Goal: Task Accomplishment & Management: Use online tool/utility

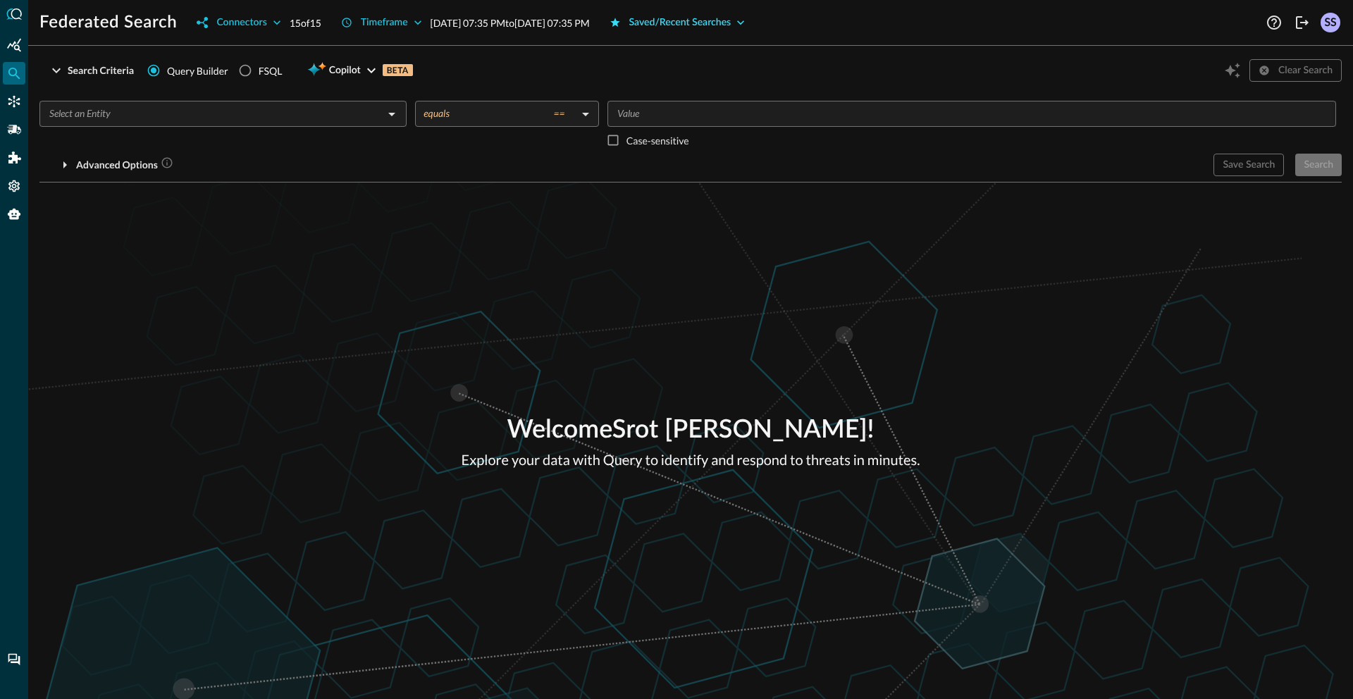
click at [722, 25] on div "Saved/Recent Searches" at bounding box center [680, 23] width 102 height 18
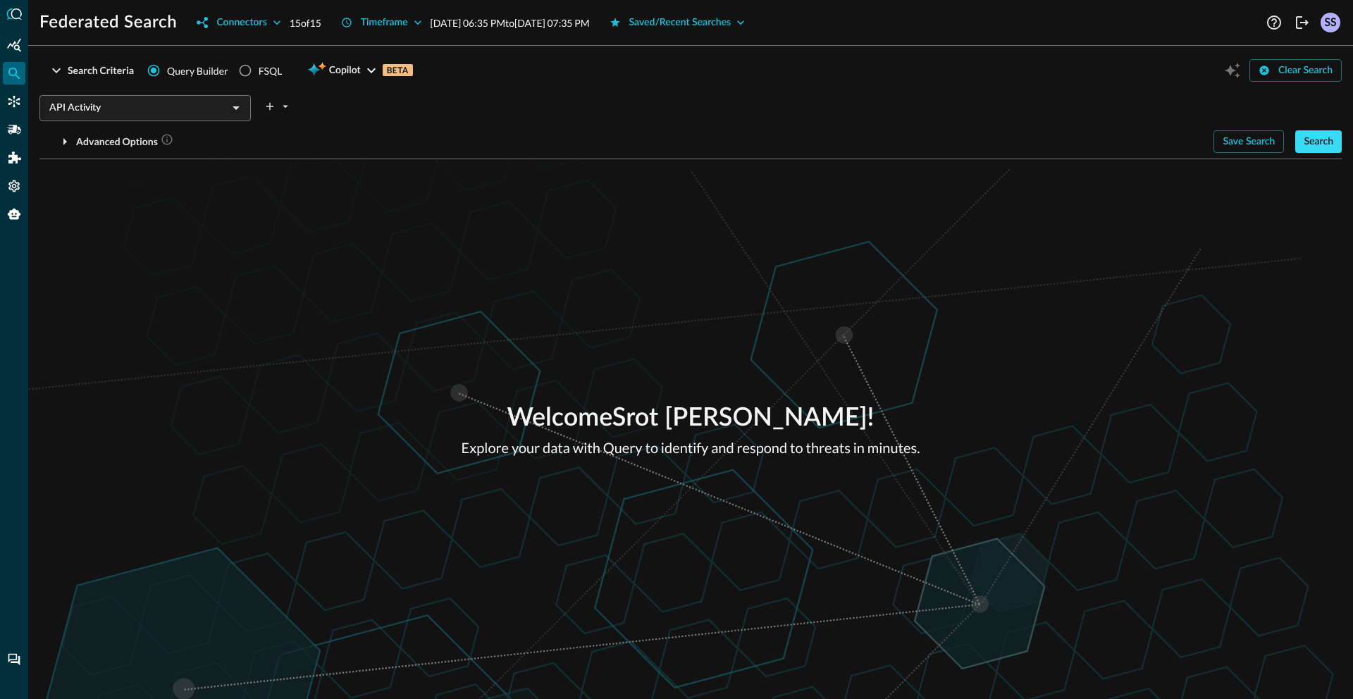
click at [1303, 139] on button "Search" at bounding box center [1318, 141] width 47 height 23
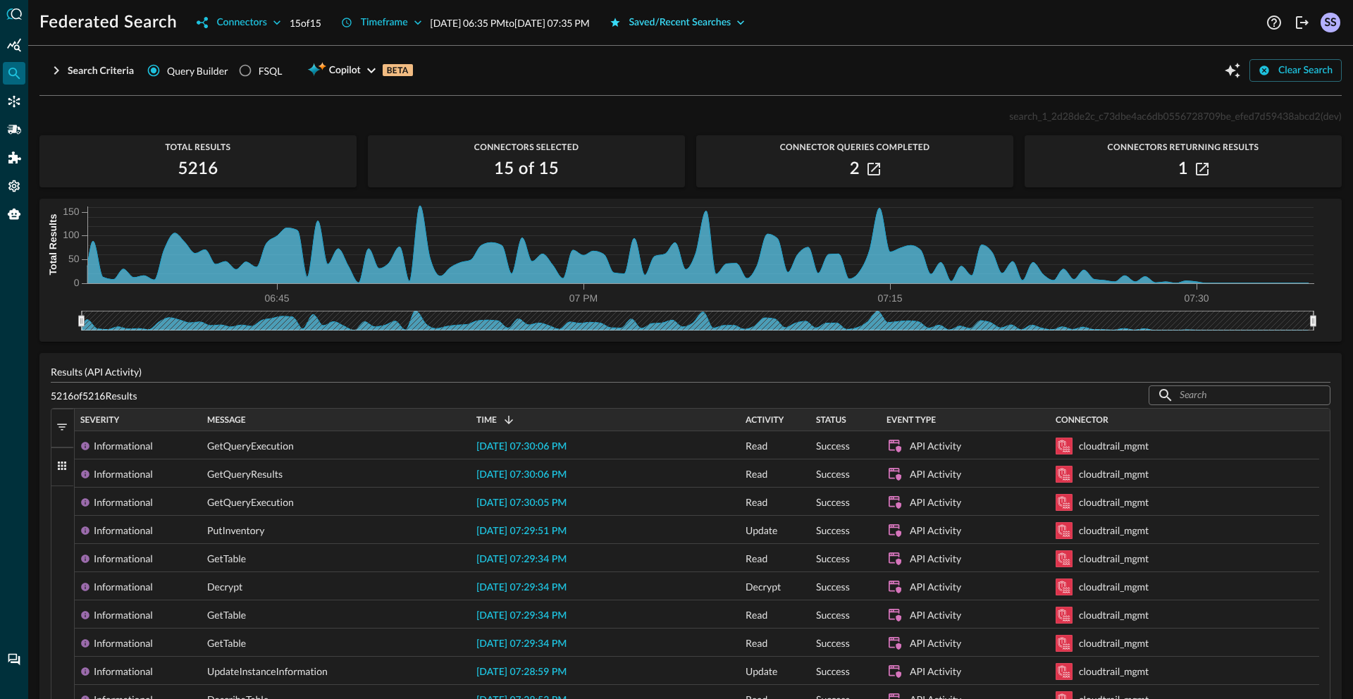
click at [732, 20] on div "Saved/Recent Searches" at bounding box center [680, 23] width 102 height 18
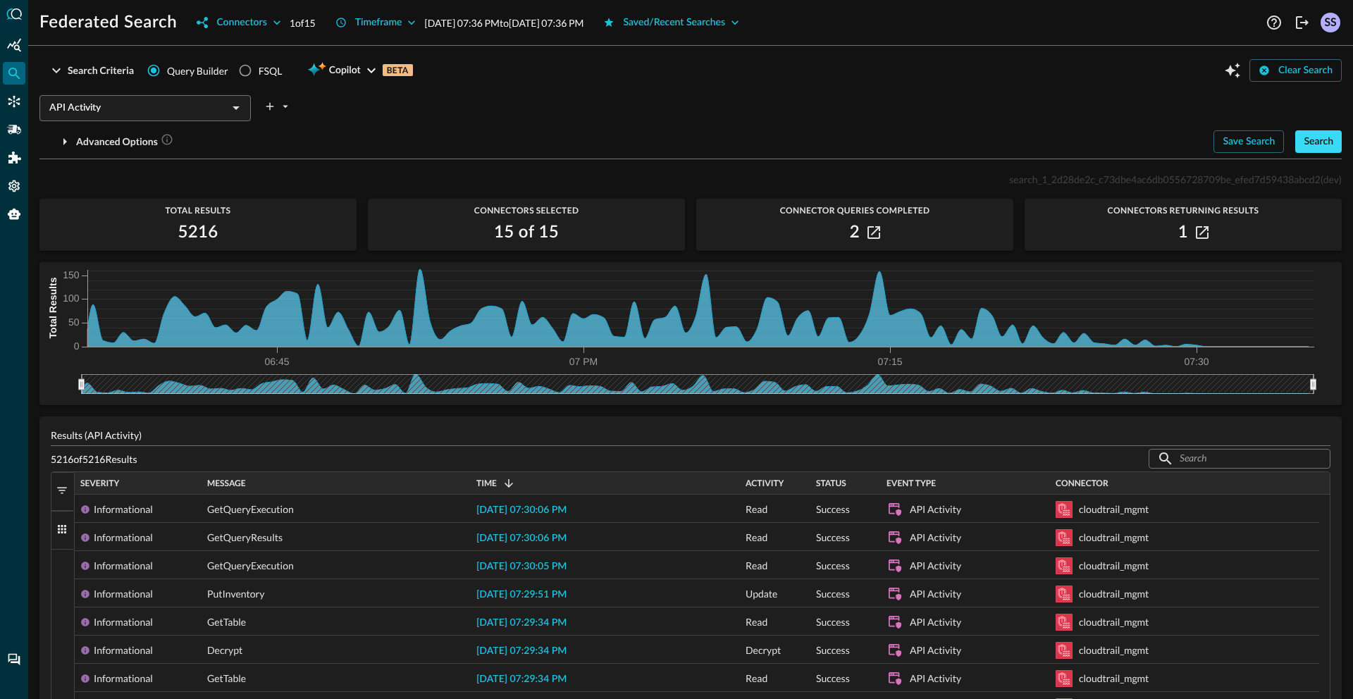
click at [1304, 149] on div "Search" at bounding box center [1319, 142] width 30 height 18
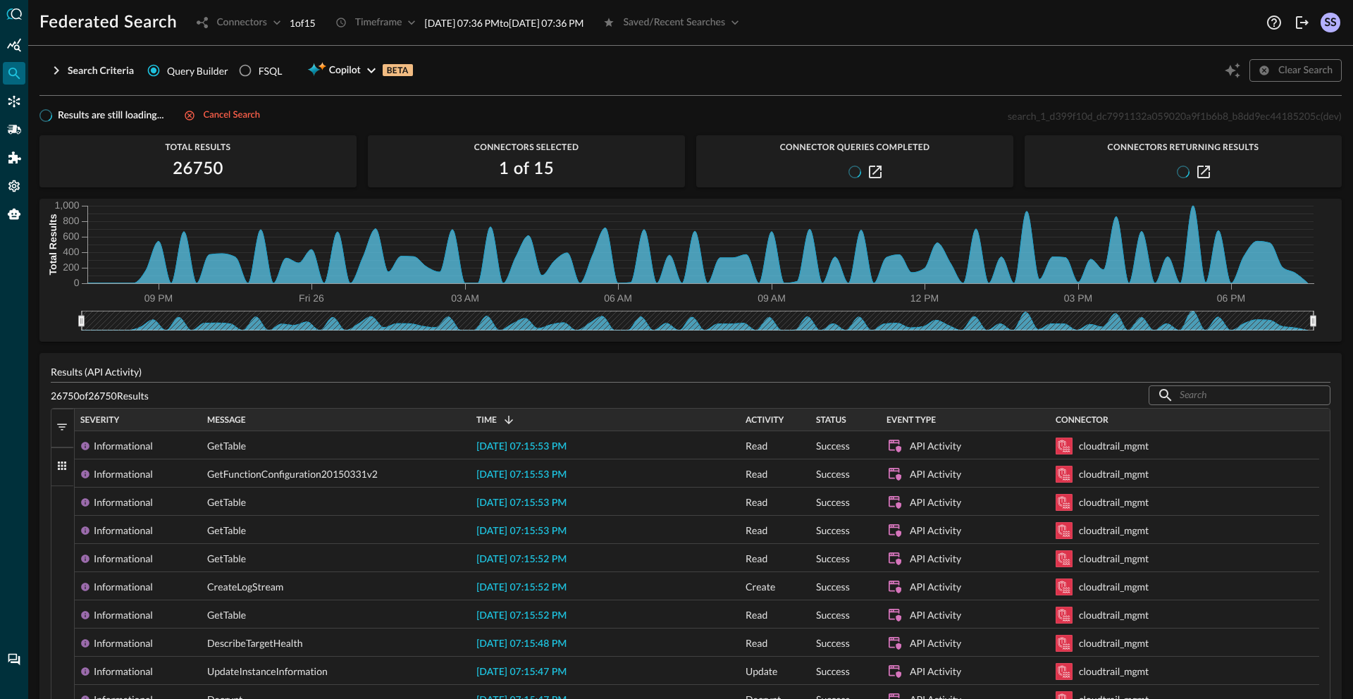
click at [469, 102] on div "Search Criteria Query Builder FSQL Copilot BETA Clear Search API Activity ​ Adv…" at bounding box center [690, 378] width 1302 height 642
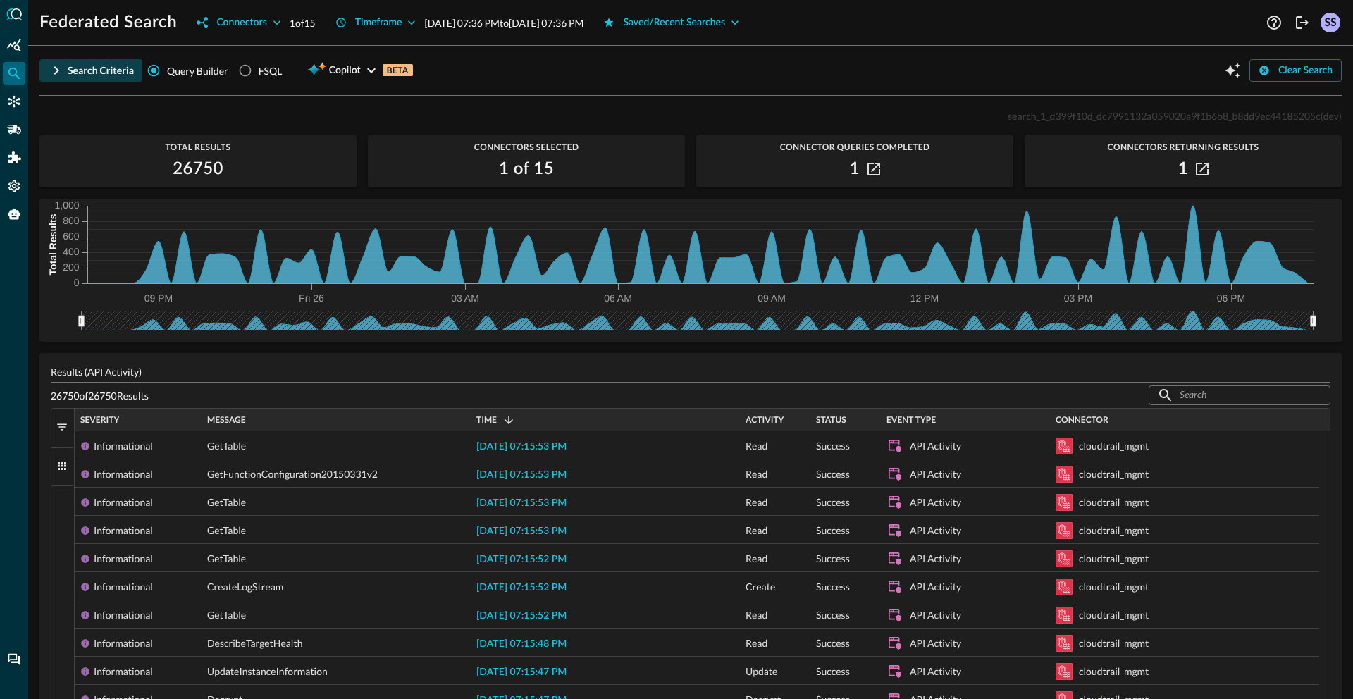
click at [65, 70] on button "Search Criteria" at bounding box center [90, 70] width 103 height 23
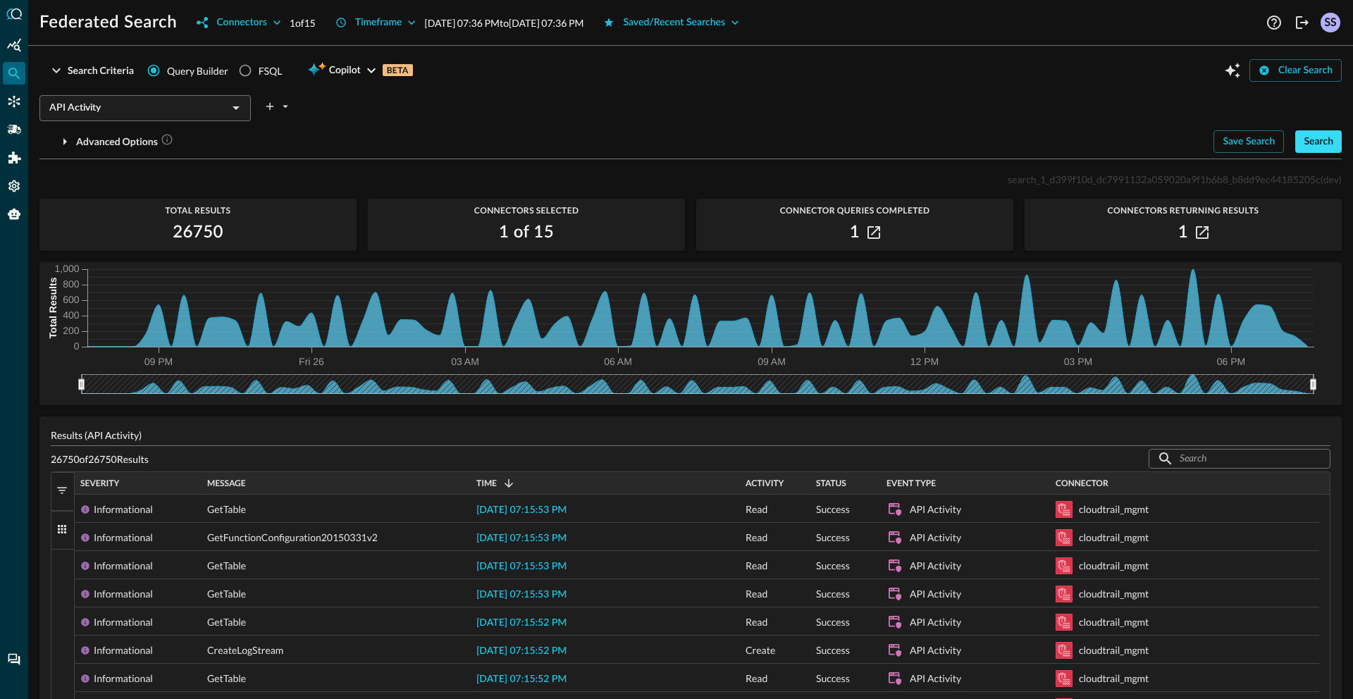
click at [1307, 140] on div "Search" at bounding box center [1319, 142] width 30 height 18
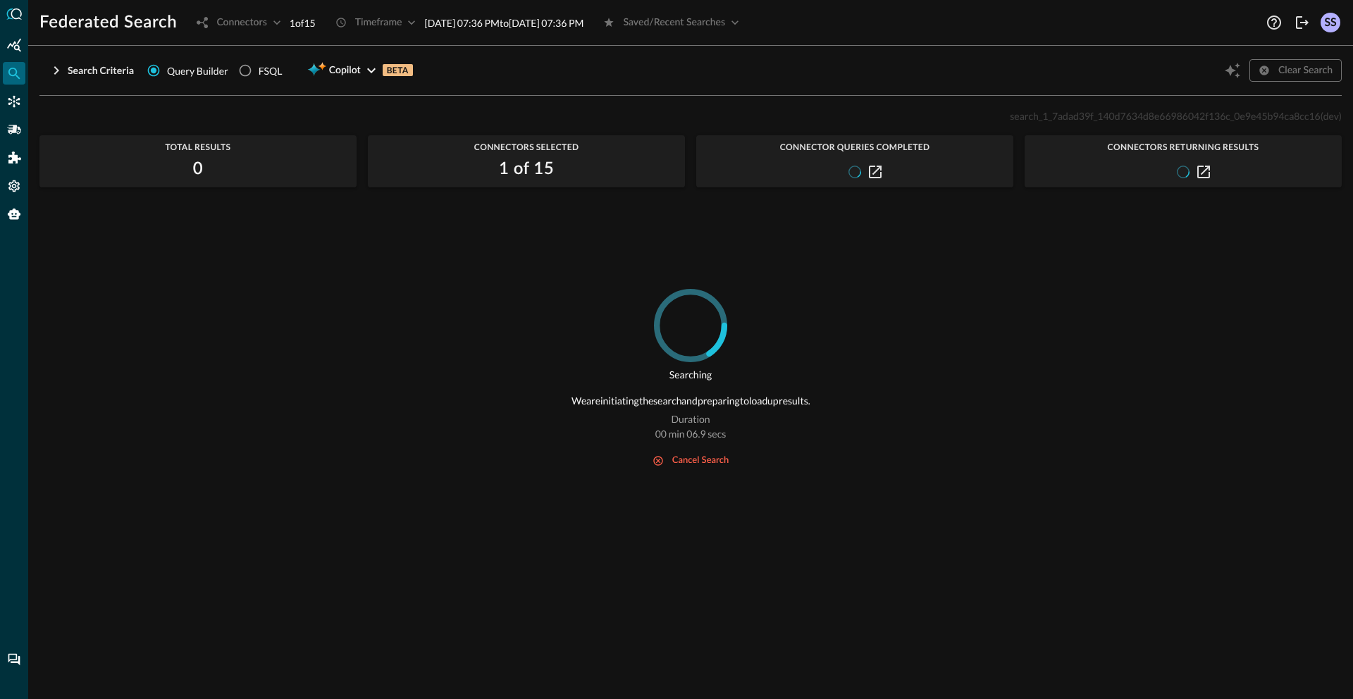
click at [1116, 116] on span "search_1_7adad39f_140d7634d8e66986042f136c_0e9e45b94ca8cc16" at bounding box center [1165, 116] width 310 height 12
copy span "search_1_7adad39f_140d7634d8e66986042f136c_0e9e45b94ca8cc16"
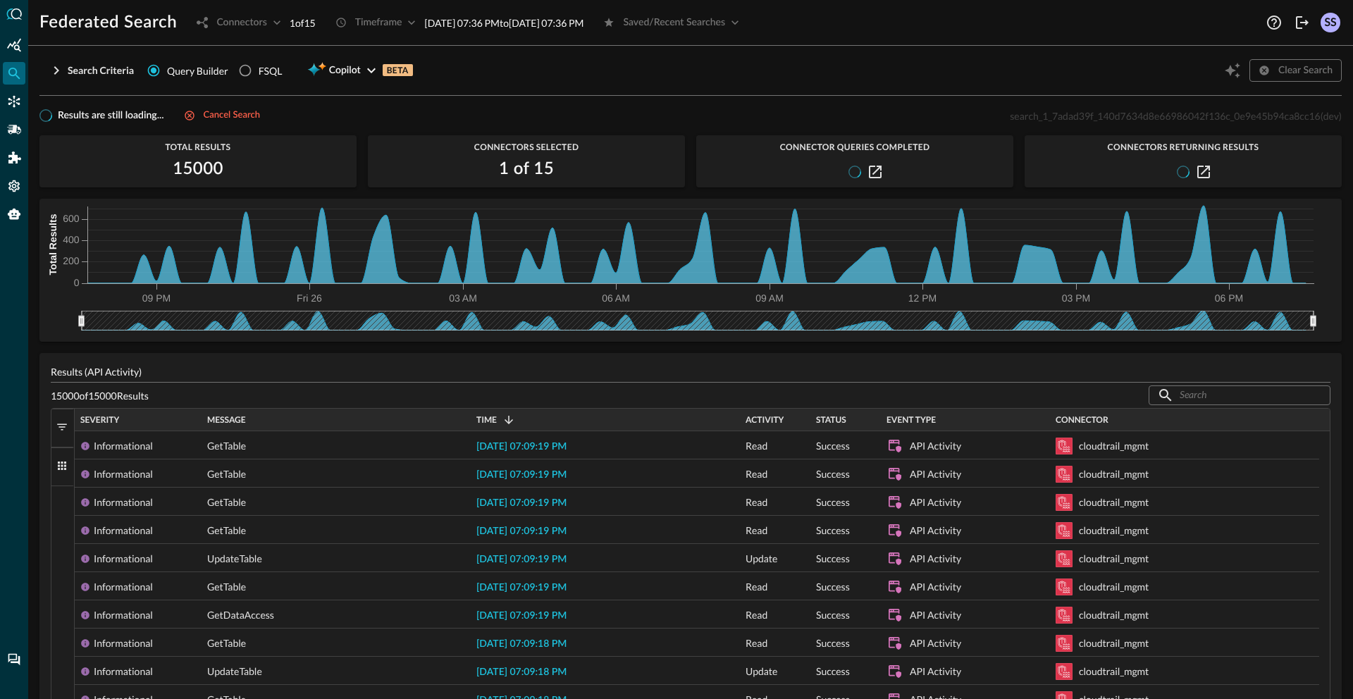
click at [1067, 116] on span "search_1_7adad39f_140d7634d8e66986042f136c_0e9e45b94ca8cc16" at bounding box center [1165, 116] width 310 height 12
copy span "search_1_7adad39f_140d7634d8e66986042f136c_0e9e45b94ca8cc16"
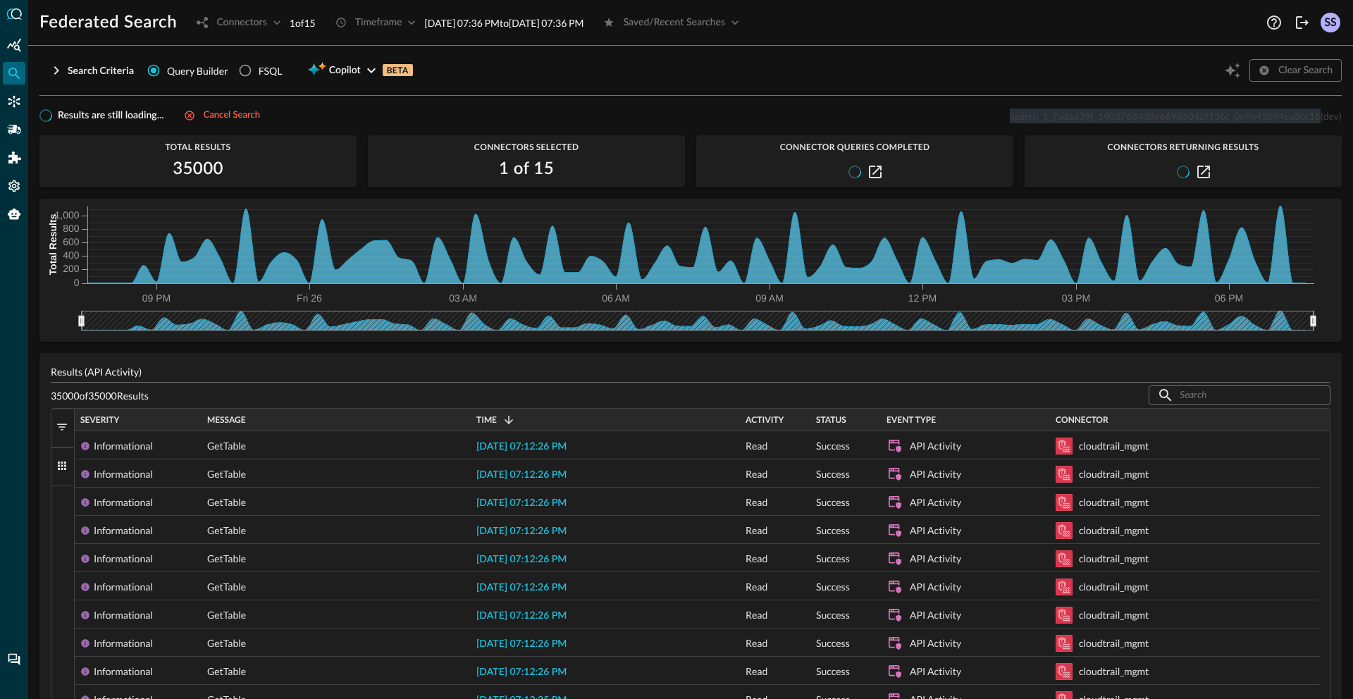
click at [725, 104] on div "Search Criteria Query Builder FSQL Copilot BETA Clear Search API Activity ​ Adv…" at bounding box center [690, 378] width 1302 height 642
